Goal: Use online tool/utility: Utilize a website feature to perform a specific function

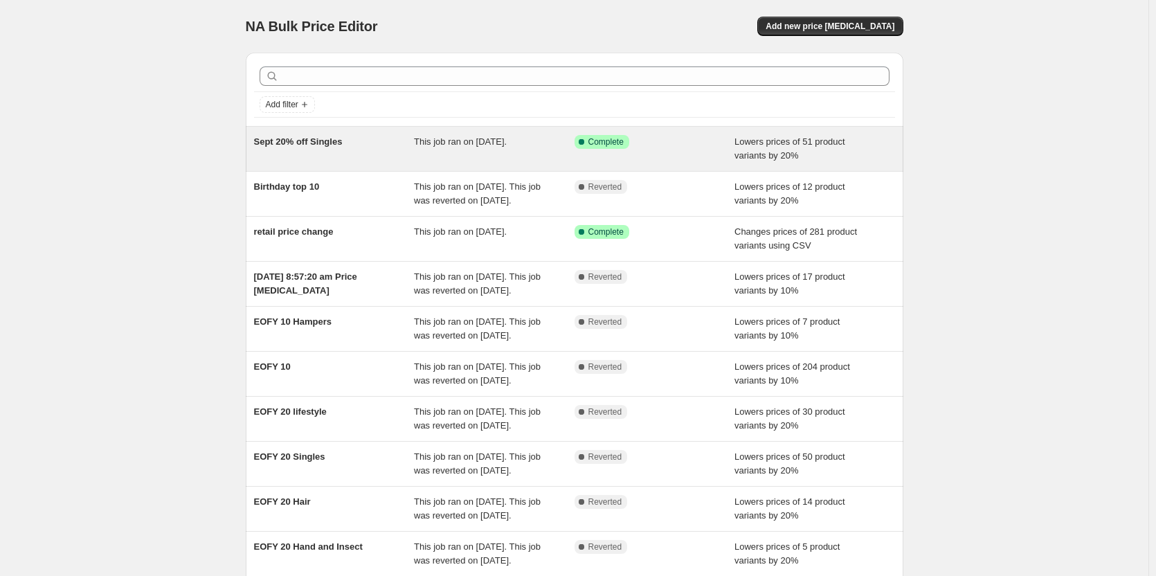
click at [277, 137] on span "Sept 20% off Singles" at bounding box center [298, 141] width 89 height 10
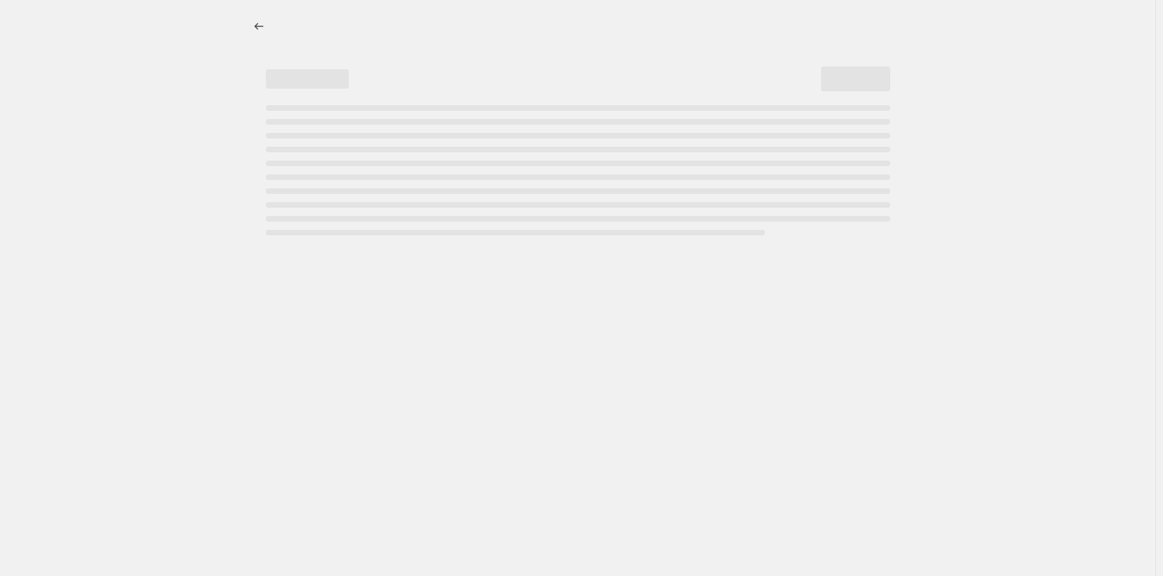
select select "percentage"
select select "collection"
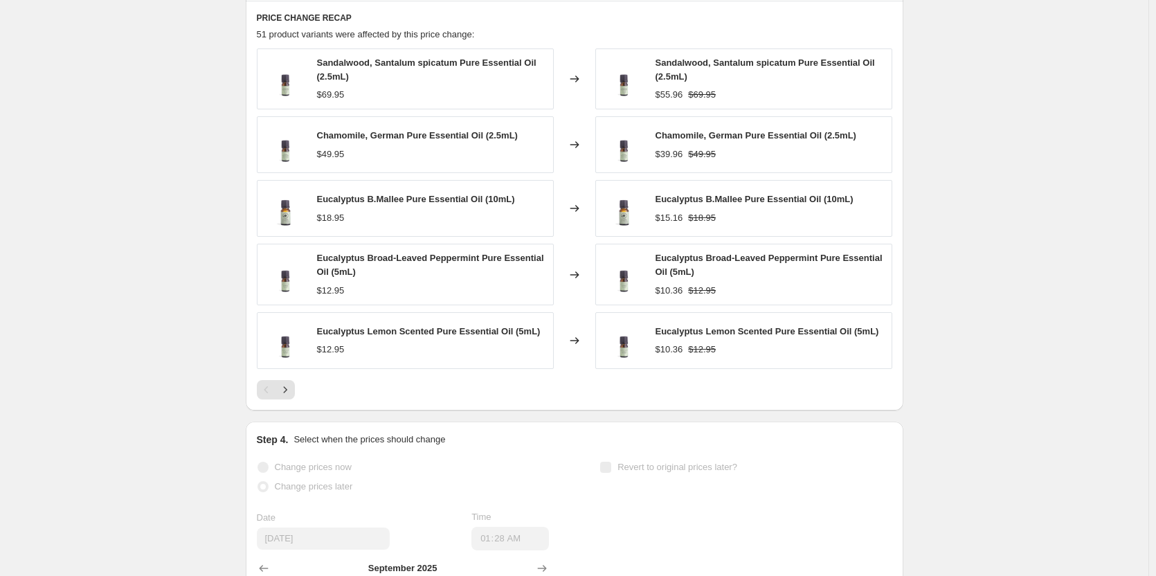
scroll to position [1177, 0]
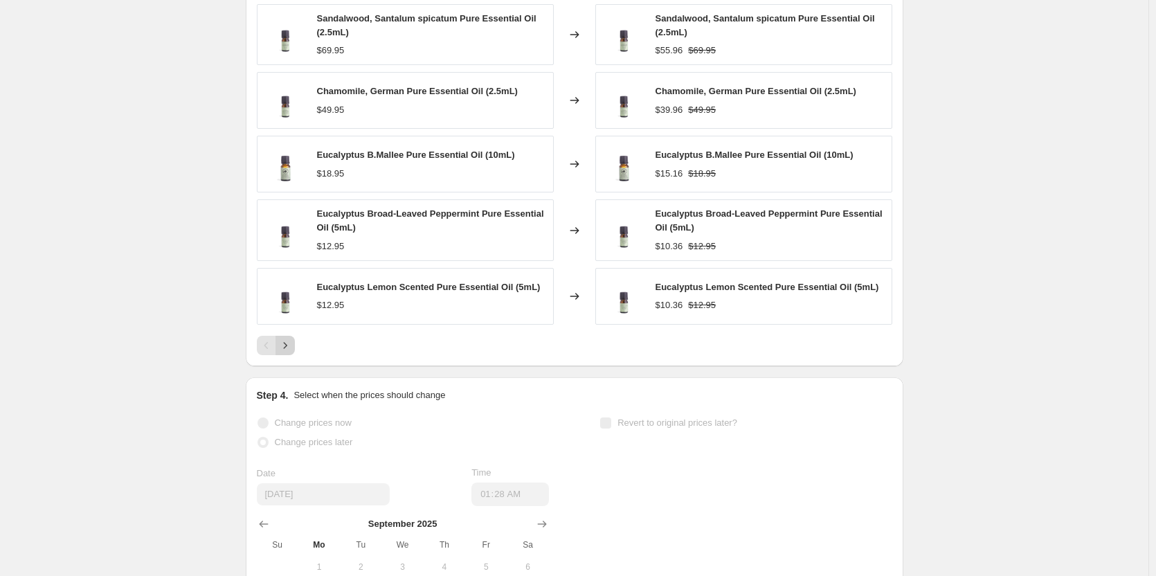
click at [287, 350] on icon "Next" at bounding box center [285, 346] width 14 height 14
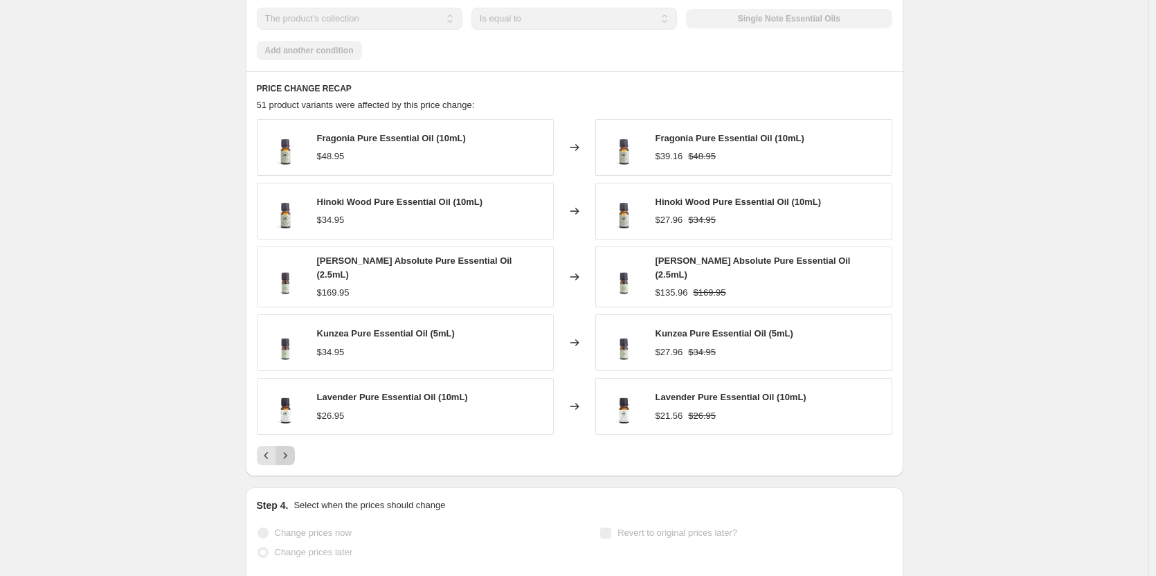
scroll to position [1039, 0]
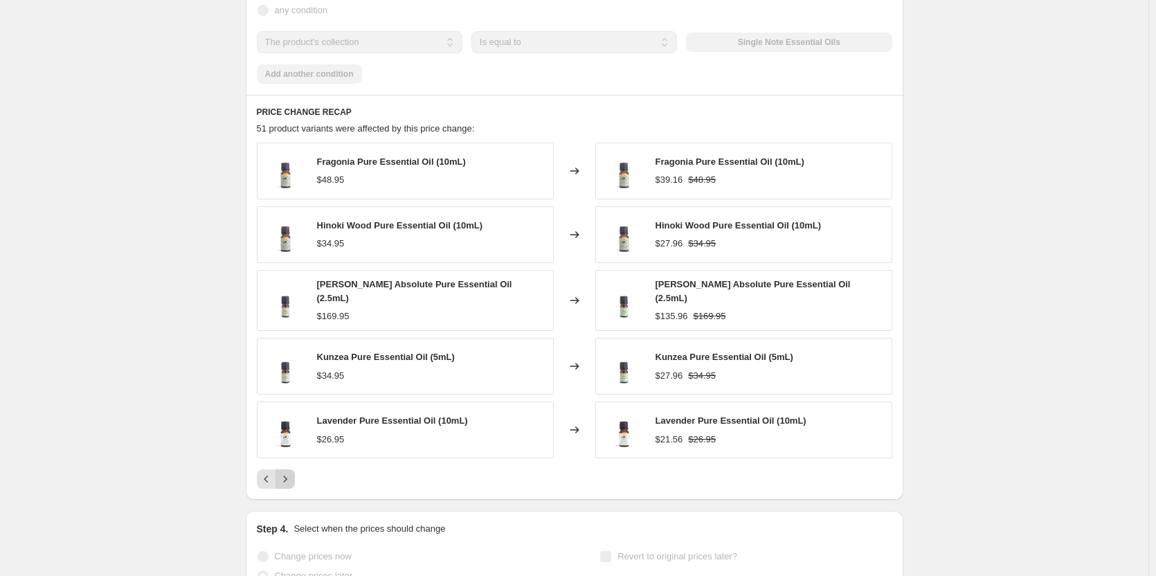
click at [289, 474] on icon "Next" at bounding box center [285, 479] width 14 height 14
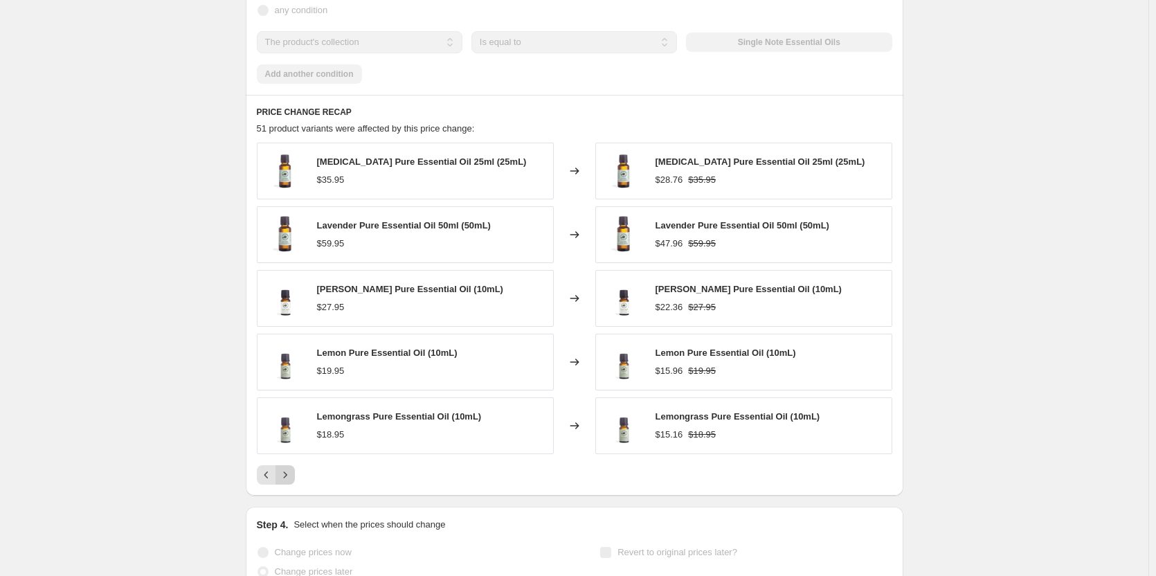
click at [289, 474] on icon "Next" at bounding box center [285, 475] width 14 height 14
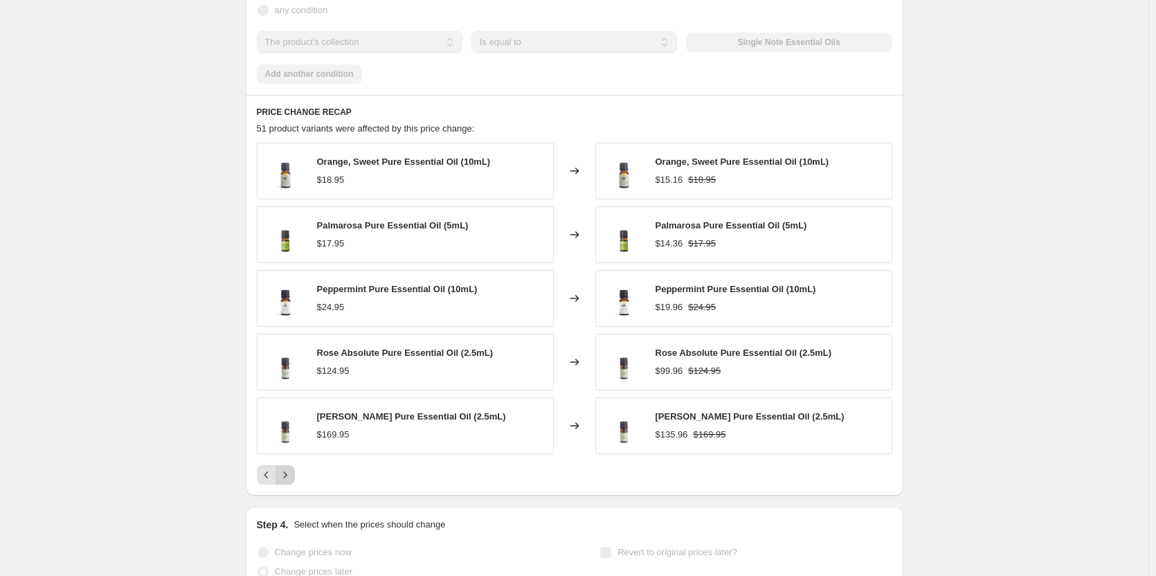
click at [289, 474] on icon "Next" at bounding box center [285, 475] width 14 height 14
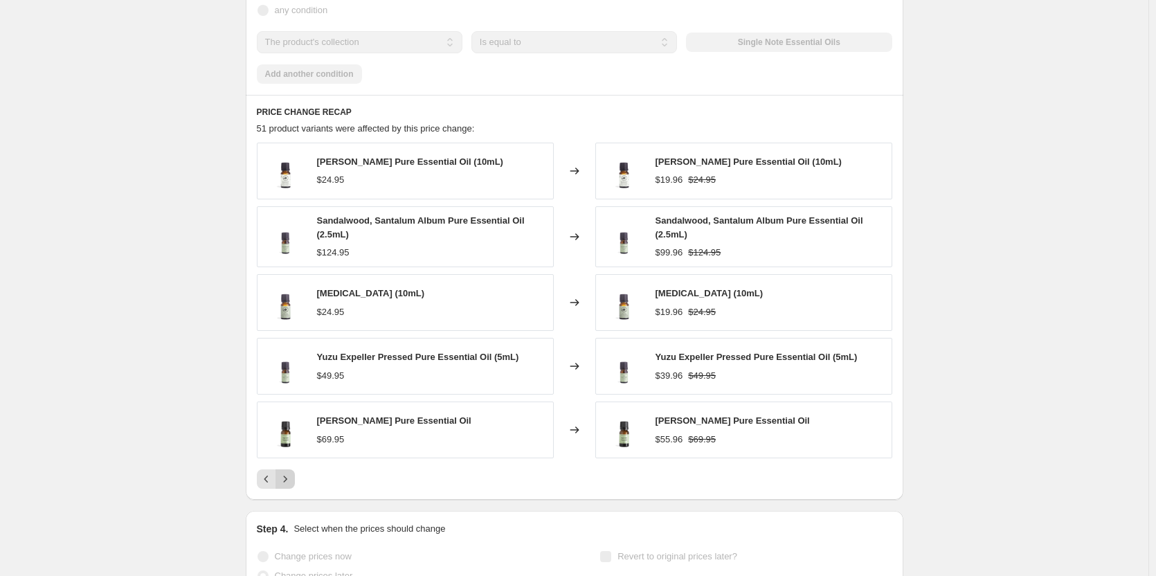
click at [289, 474] on icon "Next" at bounding box center [285, 479] width 14 height 14
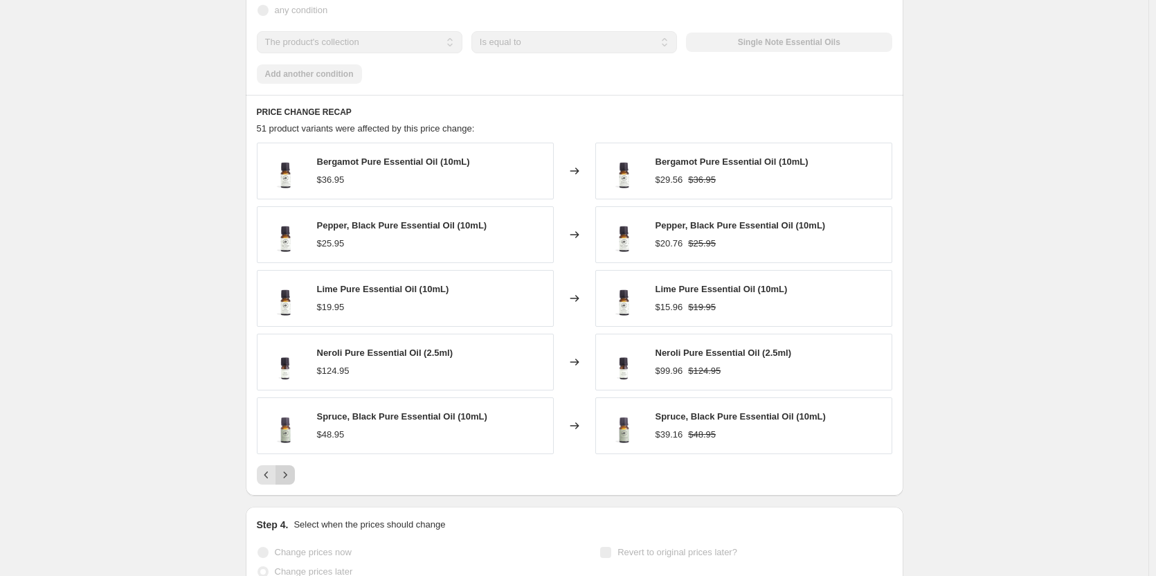
click at [289, 474] on icon "Next" at bounding box center [285, 475] width 14 height 14
click at [298, 470] on div at bounding box center [575, 474] width 636 height 19
click at [291, 478] on icon "Next" at bounding box center [285, 475] width 14 height 14
click at [285, 481] on icon "Next" at bounding box center [285, 475] width 14 height 14
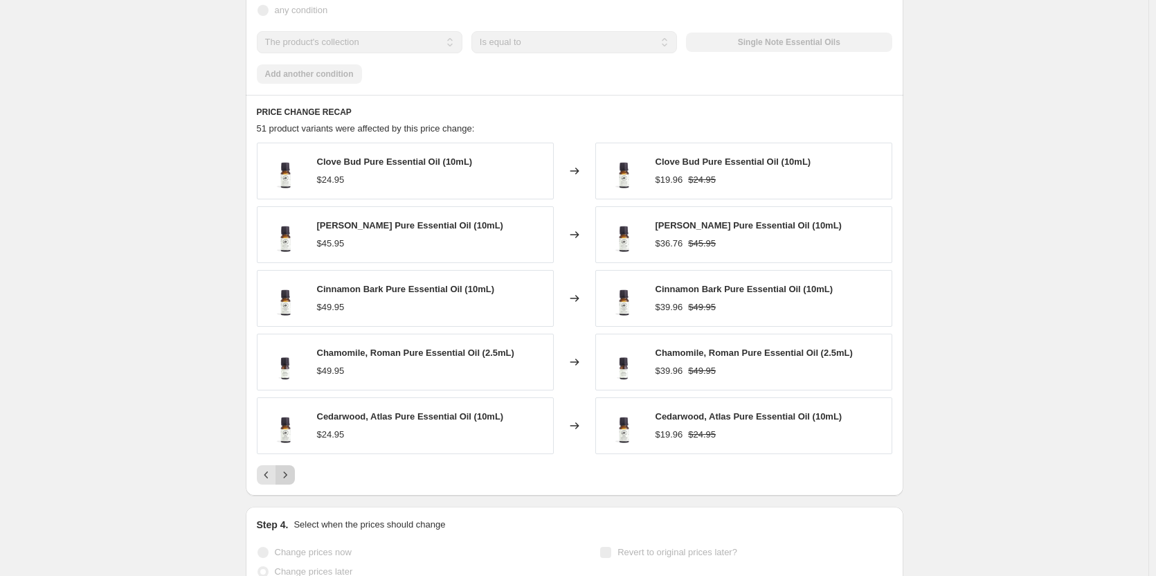
click at [285, 481] on icon "Next" at bounding box center [285, 475] width 14 height 14
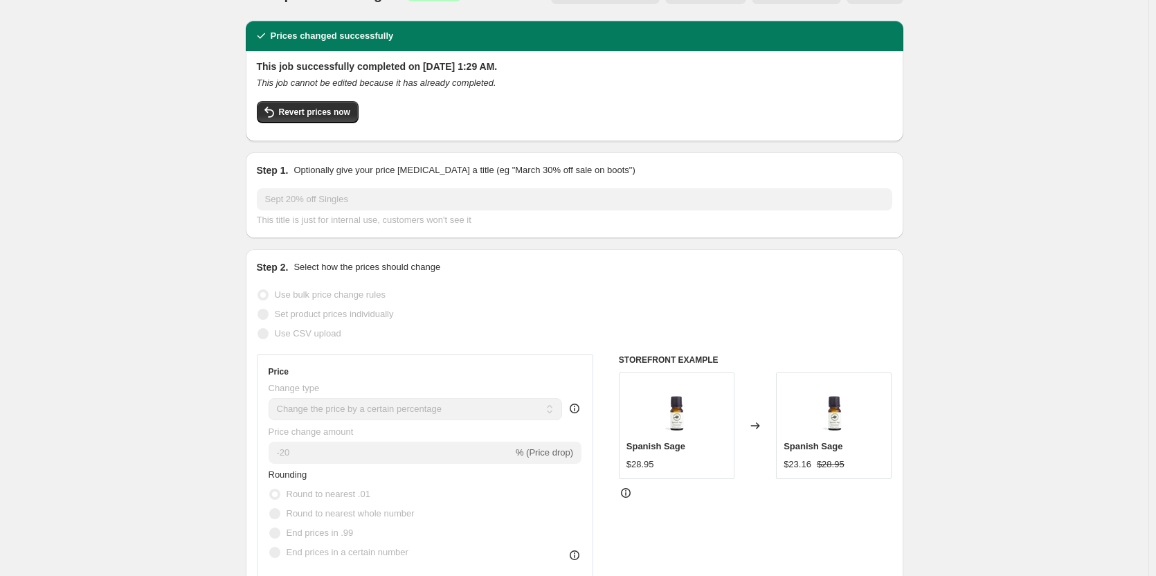
scroll to position [0, 0]
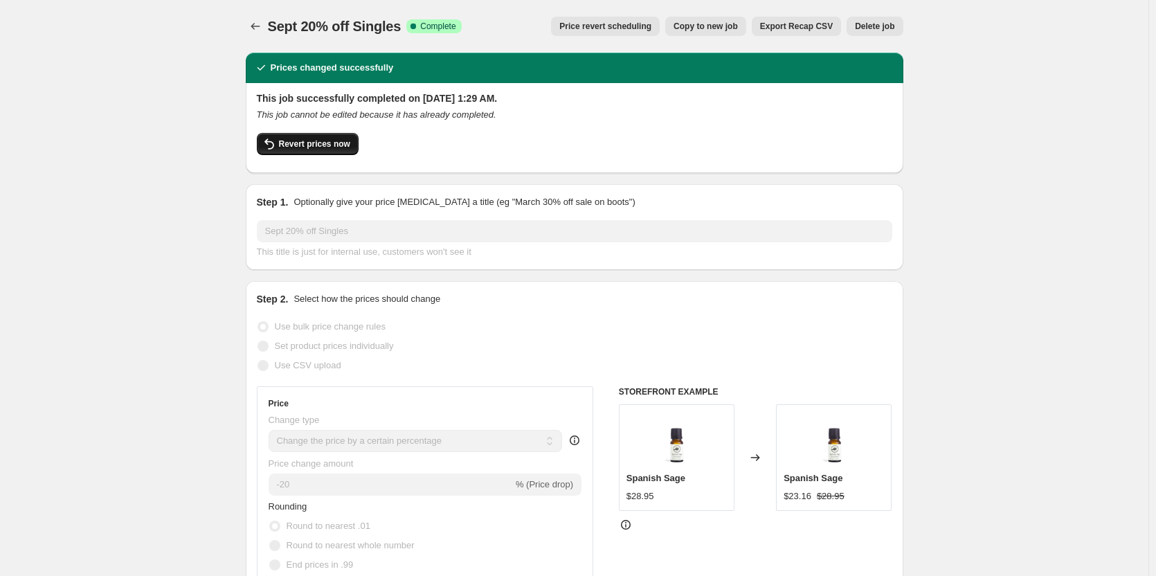
click at [316, 141] on span "Revert prices now" at bounding box center [314, 143] width 71 height 11
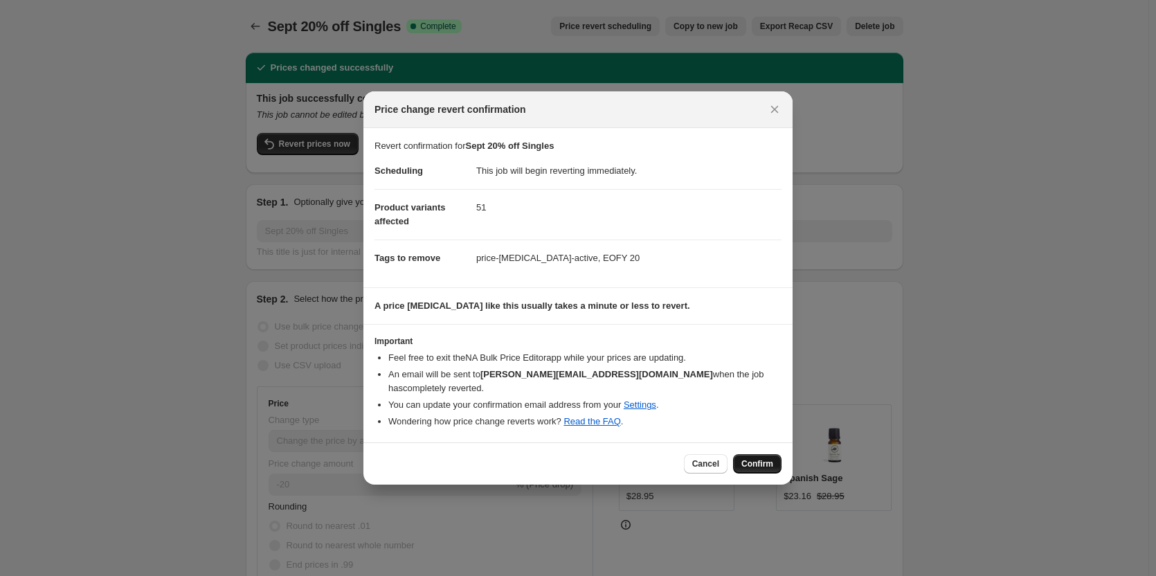
click at [768, 460] on span "Confirm" at bounding box center [758, 463] width 32 height 11
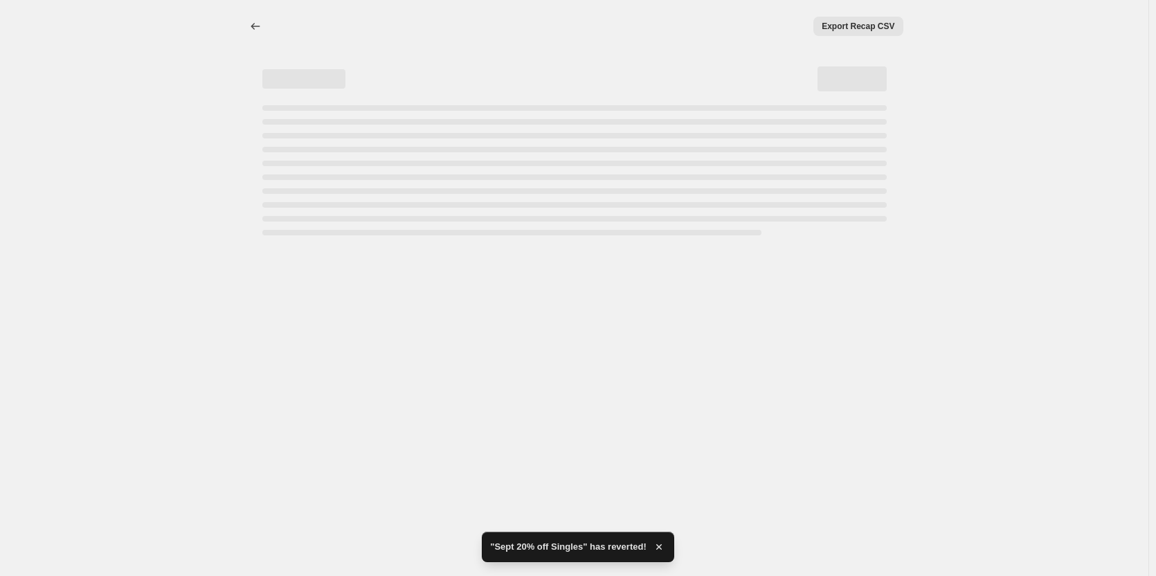
select select "percentage"
select select "collection"
